Goal: Navigation & Orientation: Find specific page/section

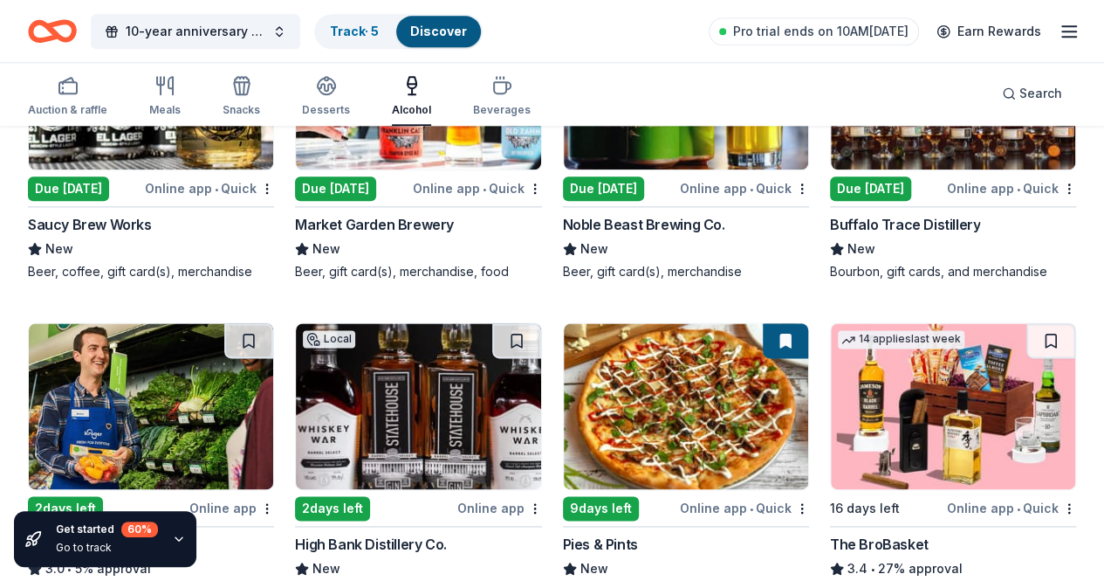
scroll to position [1079, 0]
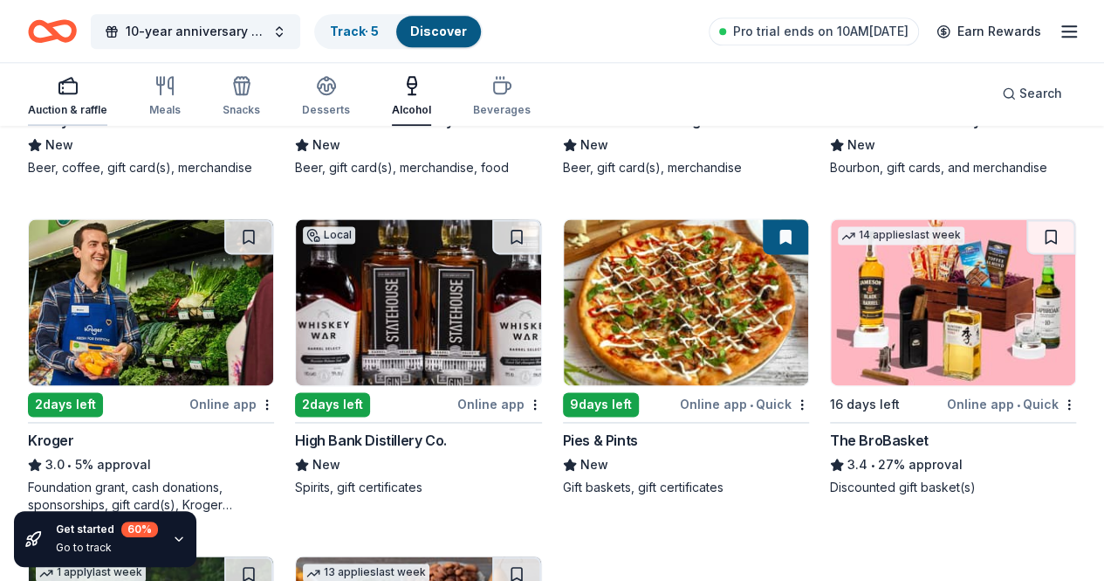
click at [78, 91] on icon "button" at bounding box center [68, 85] width 21 height 21
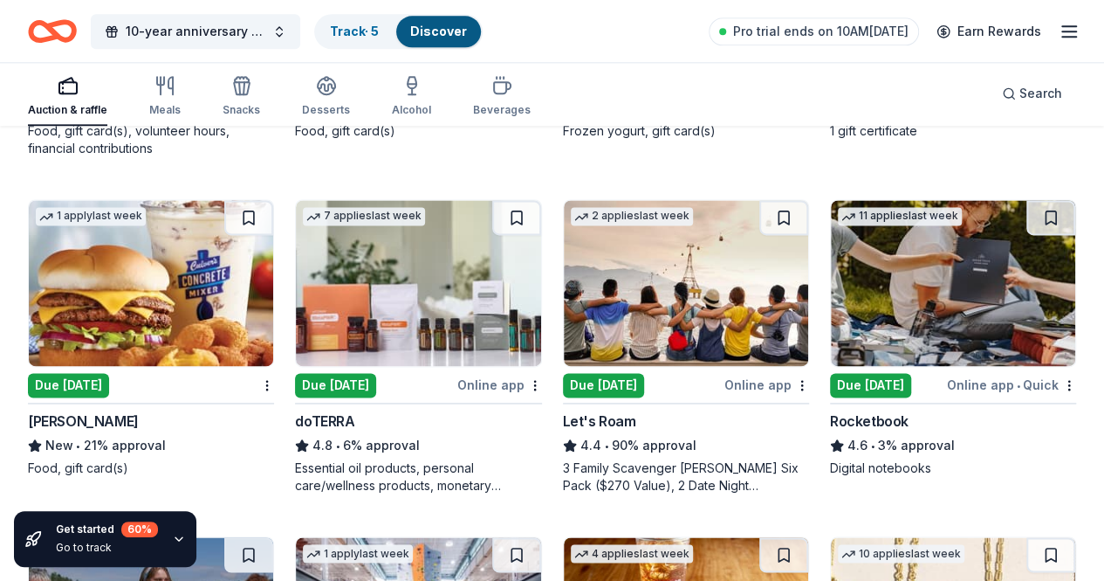
scroll to position [1134, 0]
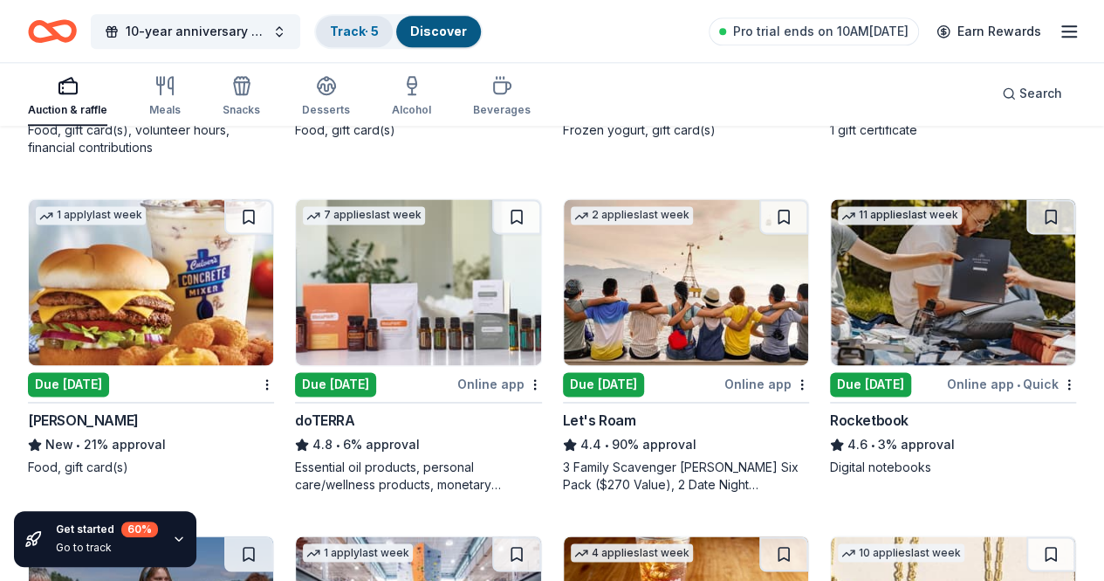
click at [363, 30] on link "Track · 5" at bounding box center [354, 31] width 49 height 15
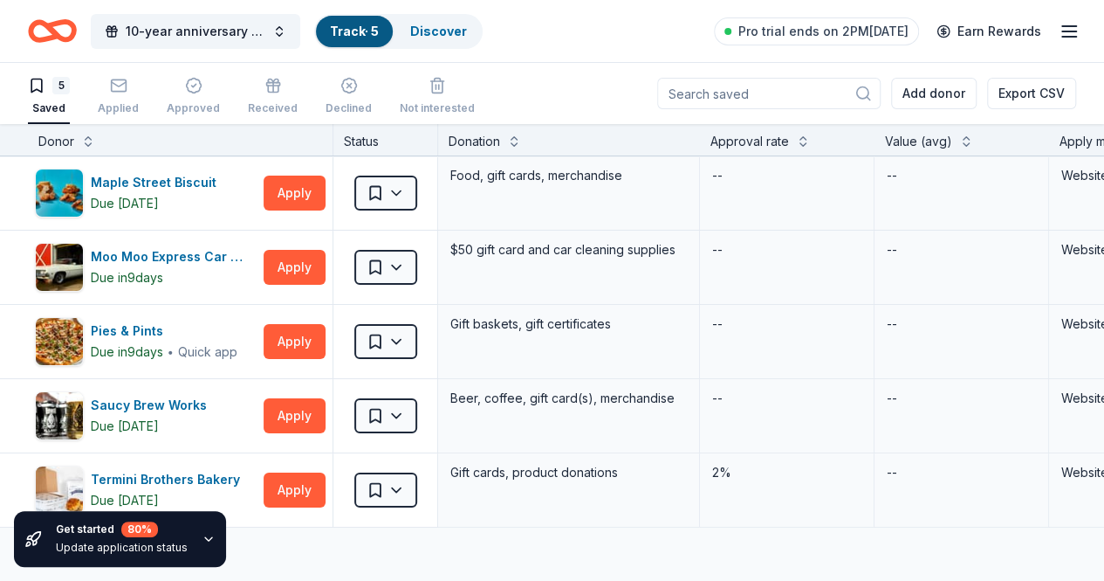
click at [1062, 31] on line "button" at bounding box center [1069, 31] width 14 height 0
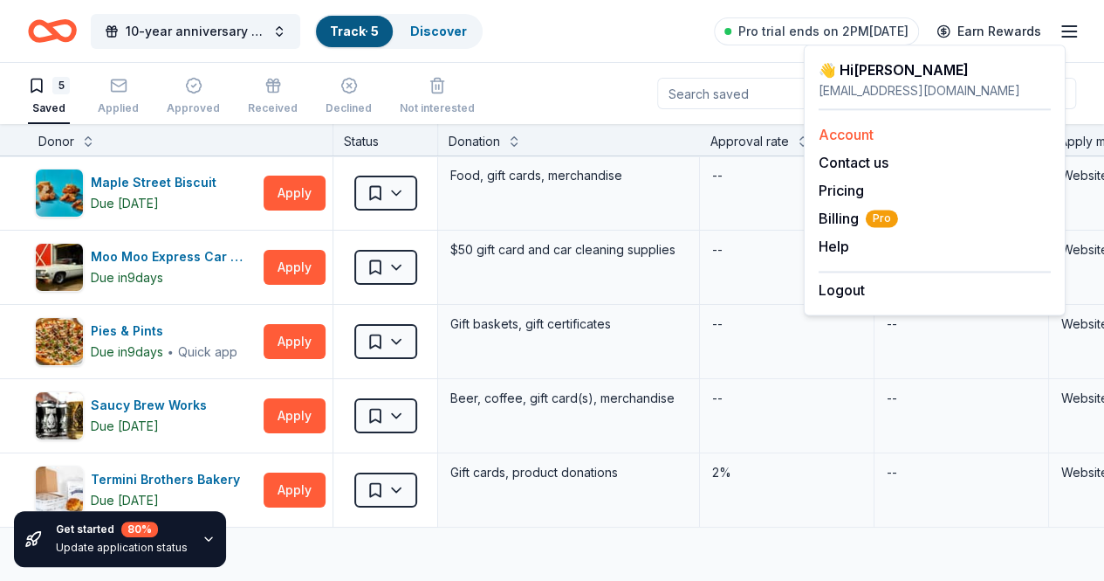
click at [826, 138] on link "Account" at bounding box center [846, 134] width 55 height 17
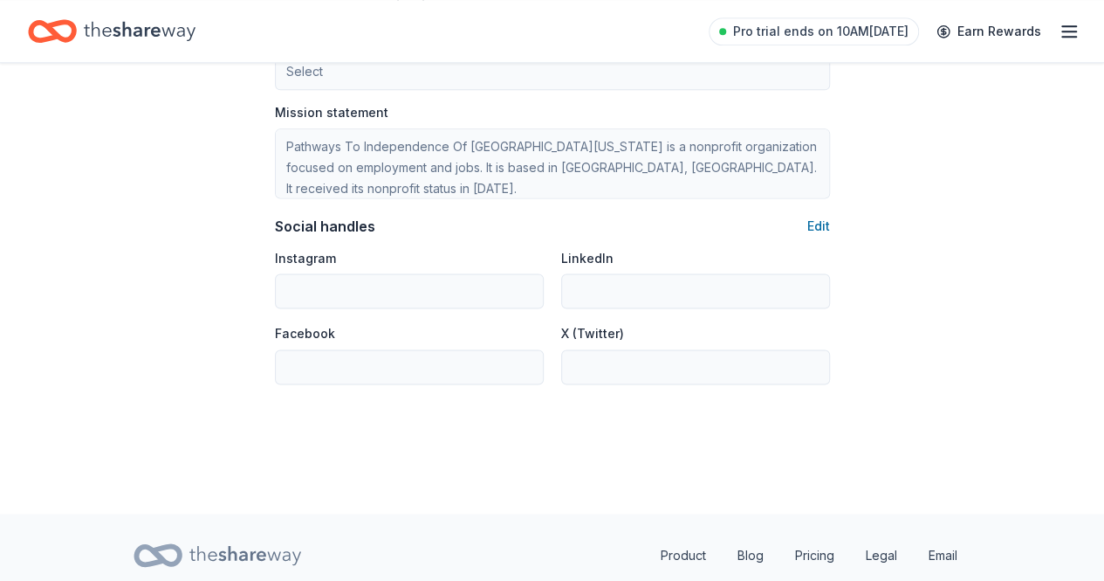
scroll to position [1162, 0]
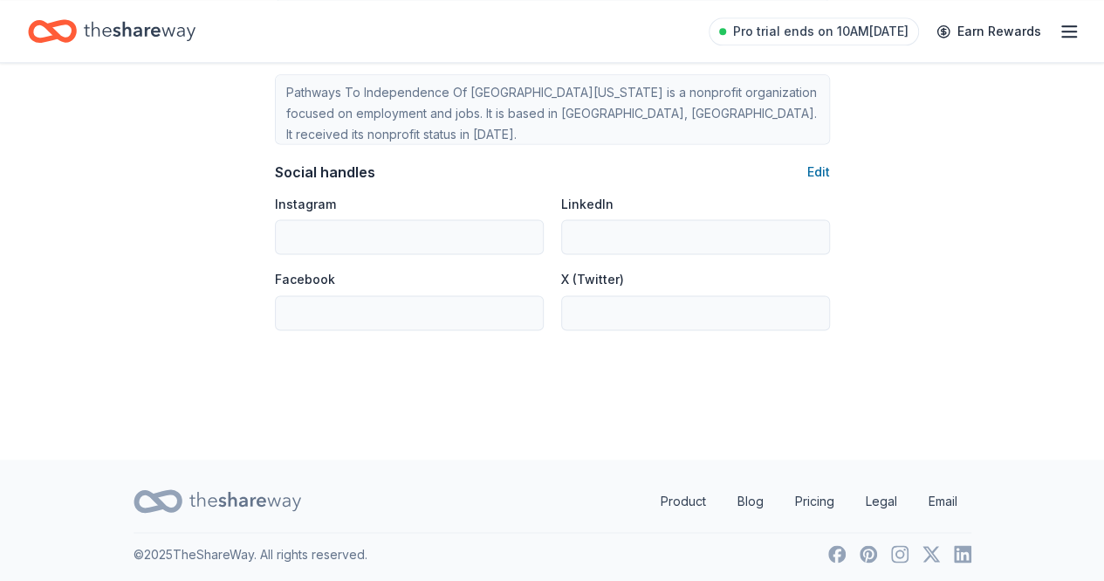
click at [1059, 29] on icon "button" at bounding box center [1069, 31] width 21 height 21
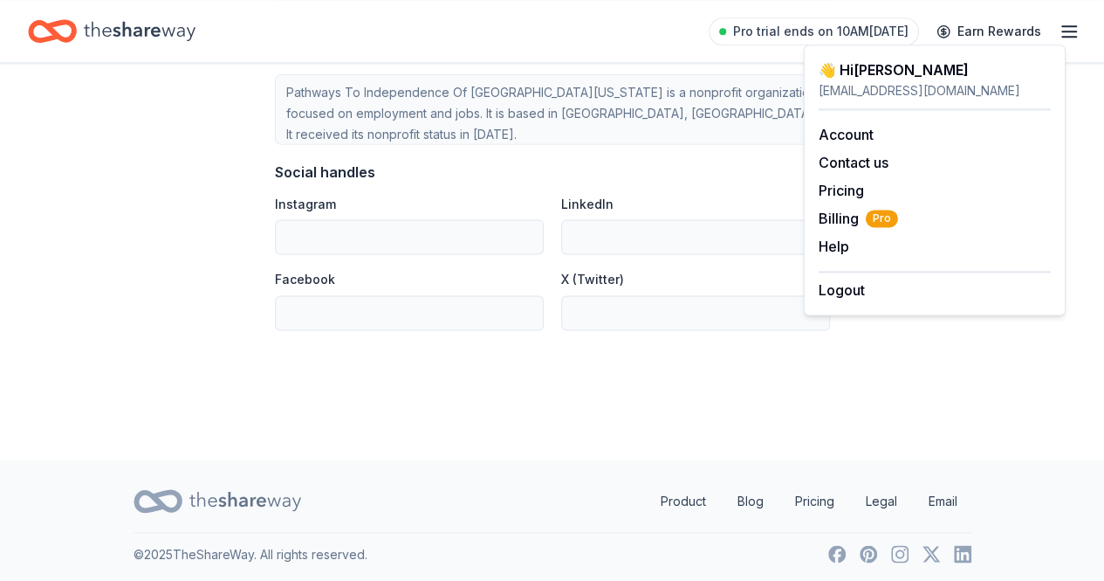
click at [147, 31] on icon "Home" at bounding box center [140, 31] width 112 height 36
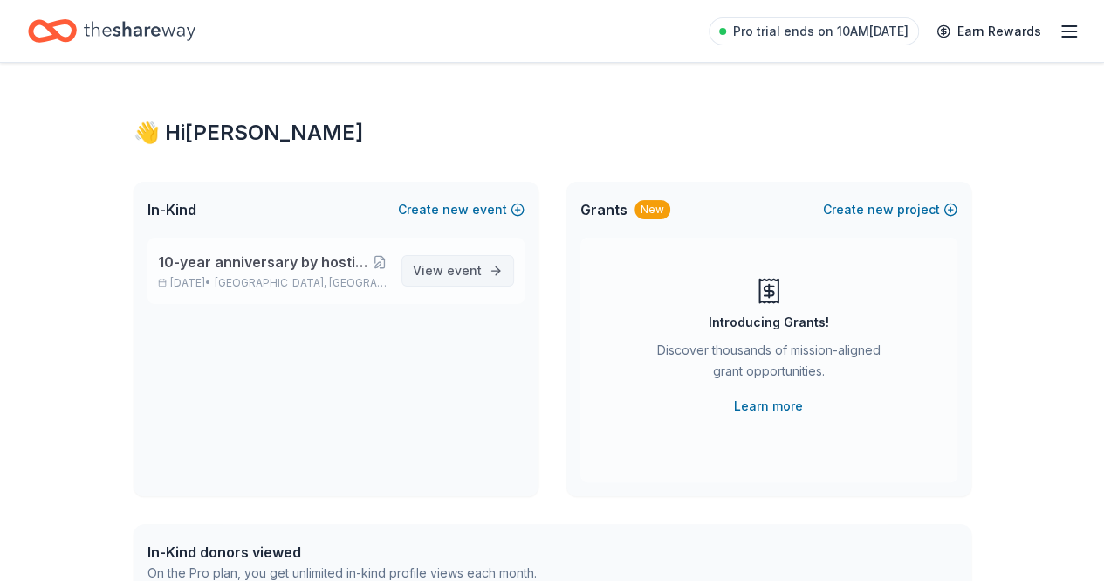
click at [451, 278] on span "View event" at bounding box center [447, 270] width 69 height 21
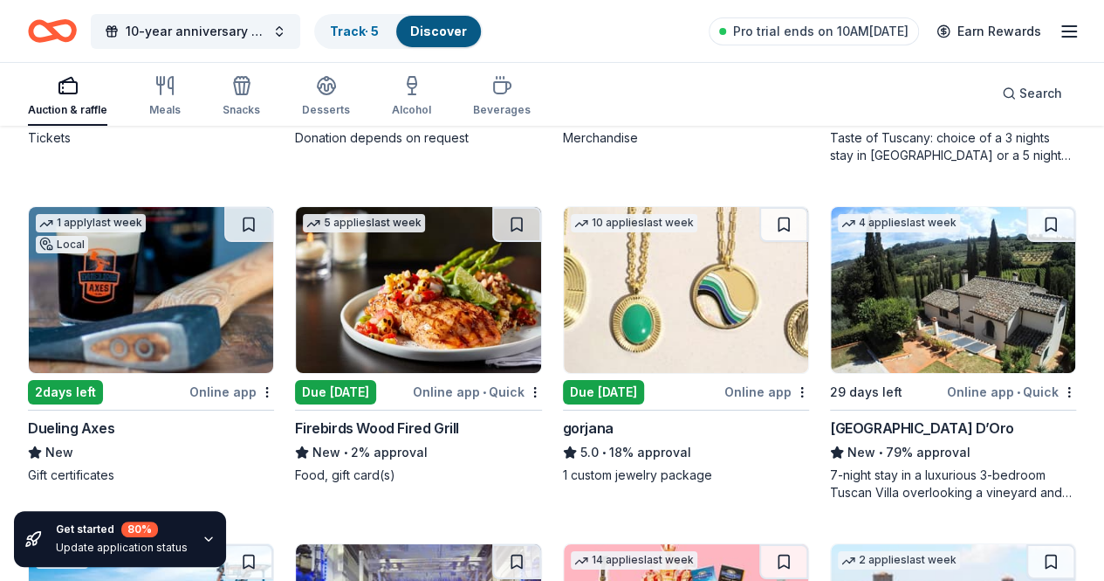
scroll to position [3169, 0]
